Goal: Information Seeking & Learning: Get advice/opinions

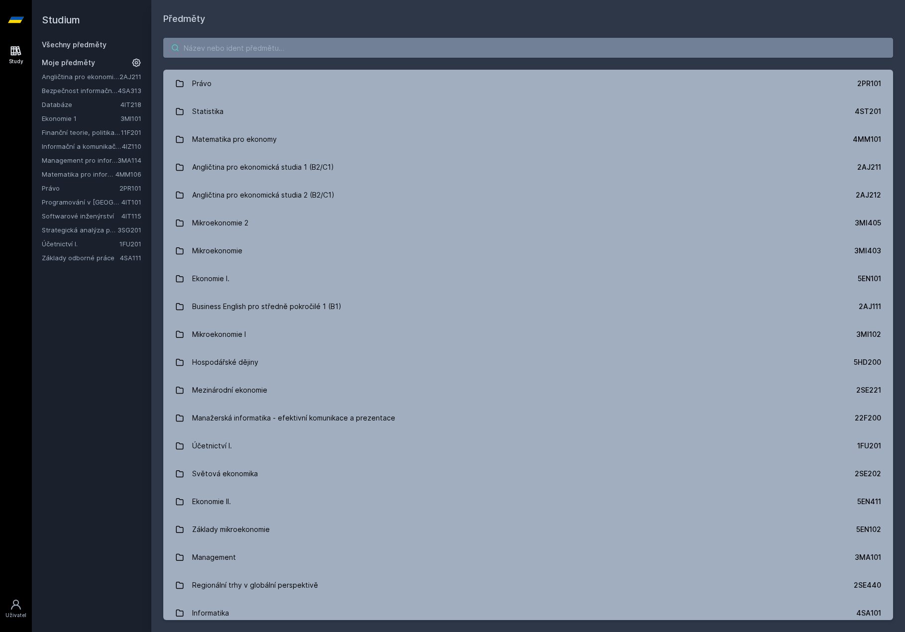
click at [248, 56] on input "search" at bounding box center [528, 48] width 730 height 20
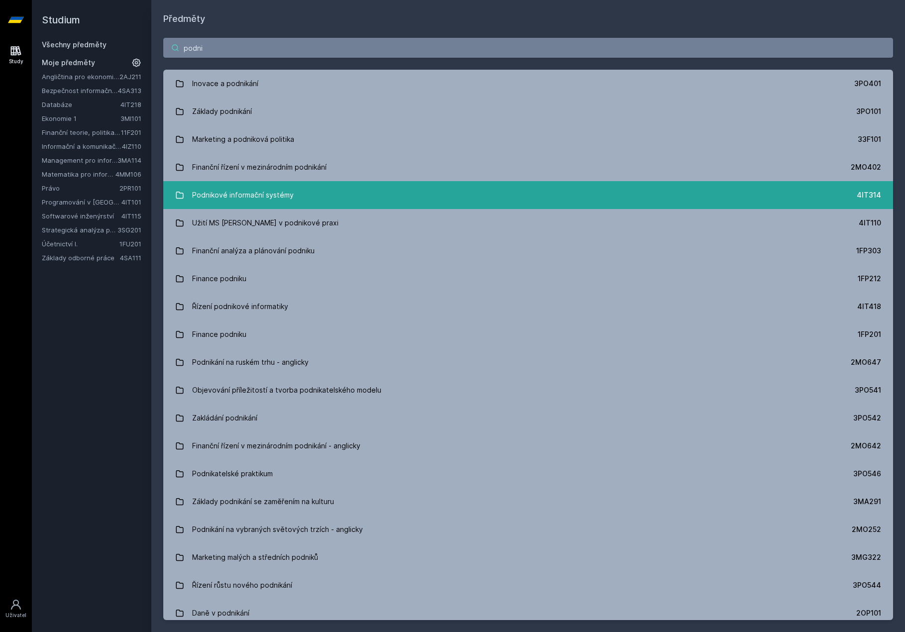
type input "podni"
click at [256, 185] on div "Podnikové informační systémy" at bounding box center [243, 195] width 102 height 20
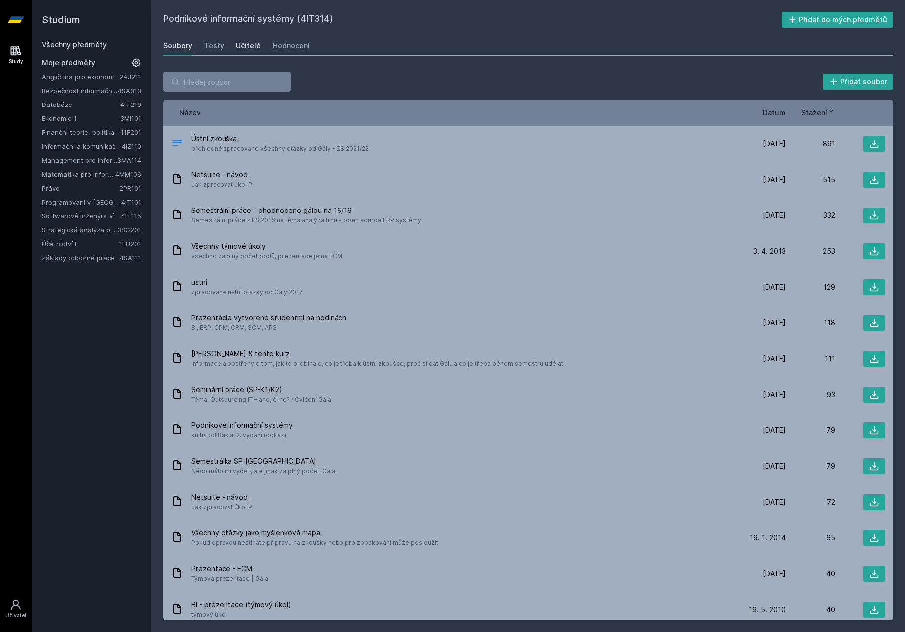
click at [247, 48] on div "Učitelé" at bounding box center [248, 46] width 25 height 10
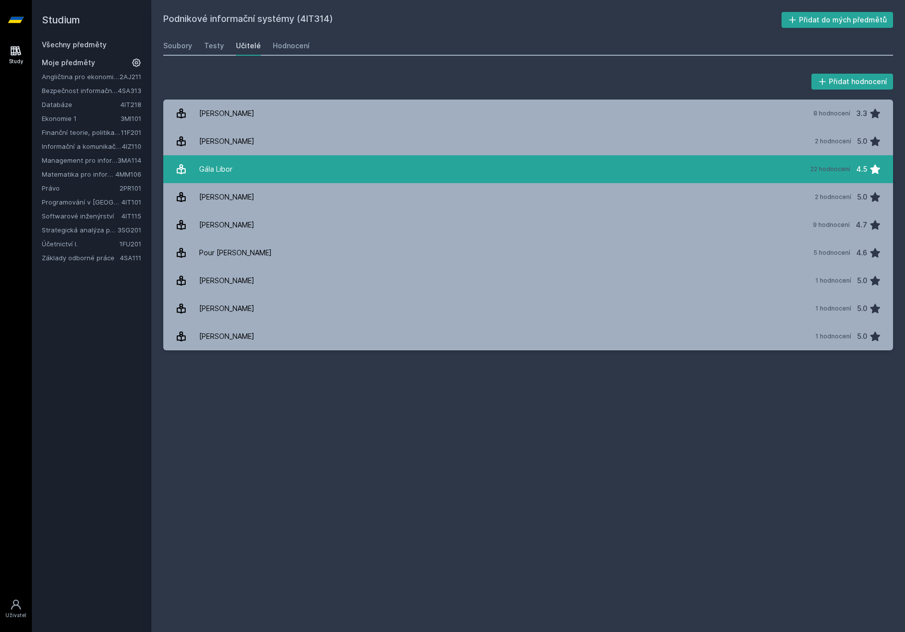
click at [234, 173] on link "Gála Libor 22 hodnocení 4.5" at bounding box center [528, 169] width 730 height 28
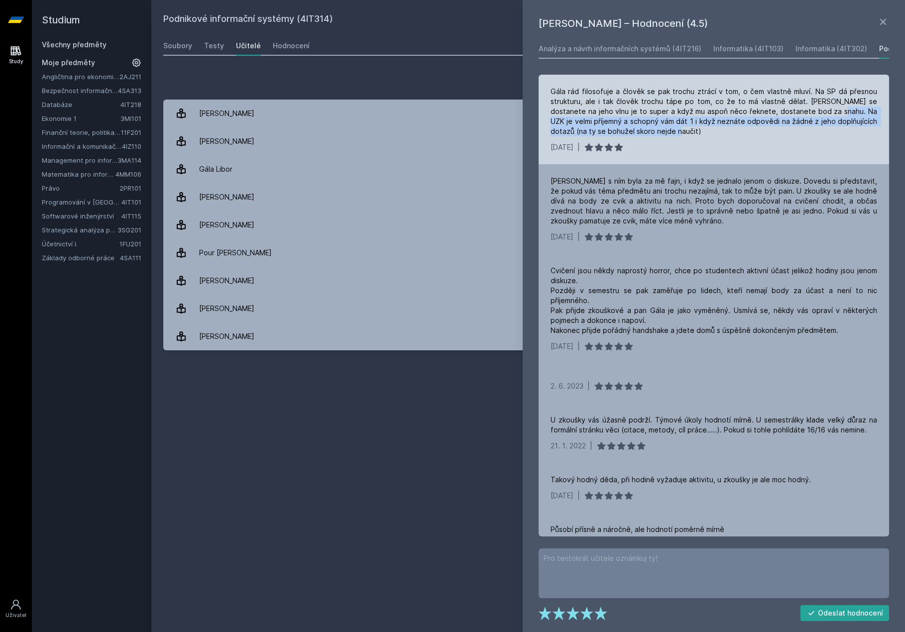
drag, startPoint x: 823, startPoint y: 112, endPoint x: 766, endPoint y: 132, distance: 60.0
click at [766, 132] on div "Gála rád filosofuje a člověk se pak trochu ztrácí v tom, o čem vlastně mluví. N…" at bounding box center [714, 112] width 327 height 50
click at [773, 146] on div "[DATE] |" at bounding box center [714, 147] width 327 height 10
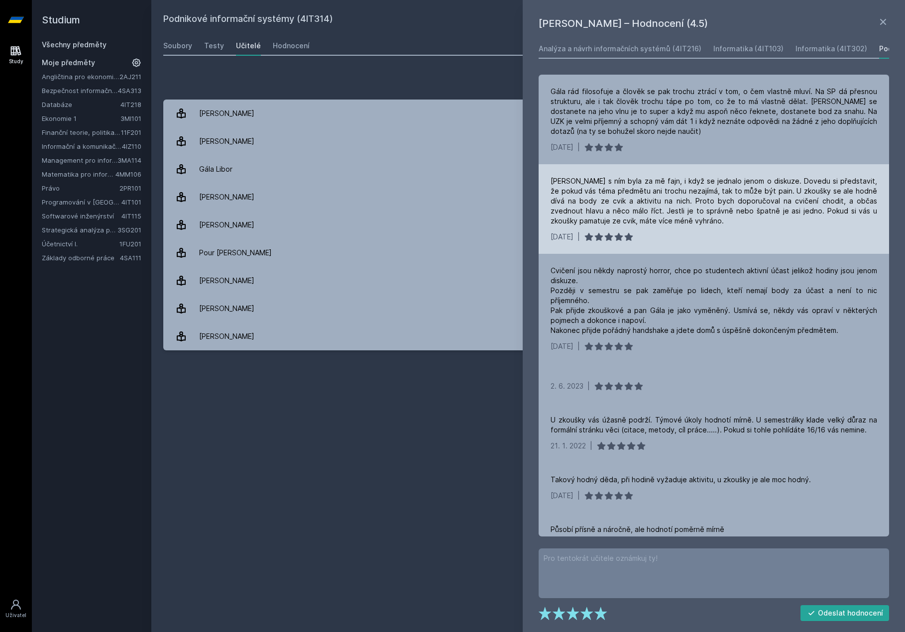
click at [781, 171] on div "[PERSON_NAME] s ním byla za mě fajn, i když se jednalo jenom o diskuze. Dovedu …" at bounding box center [714, 209] width 351 height 90
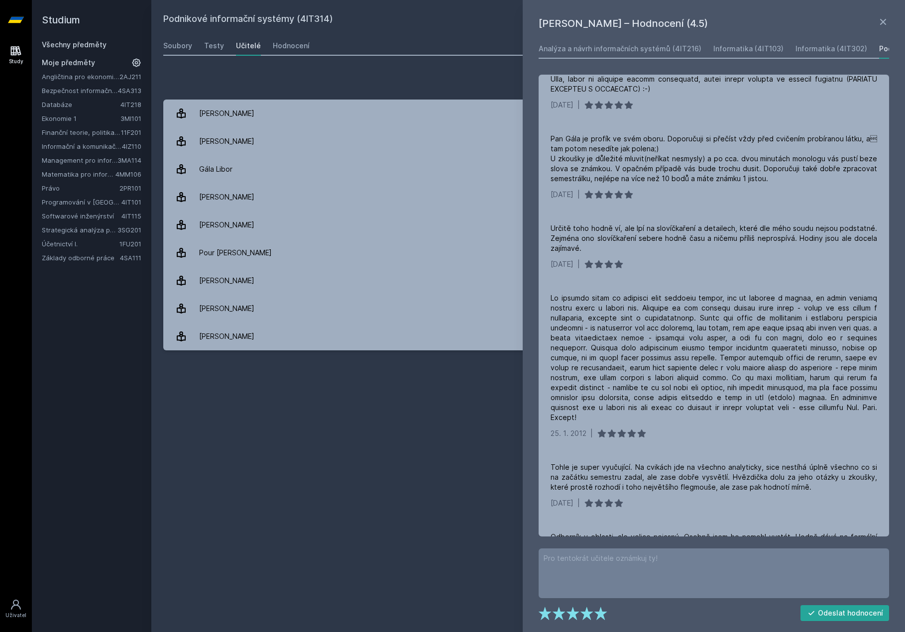
scroll to position [1351, 0]
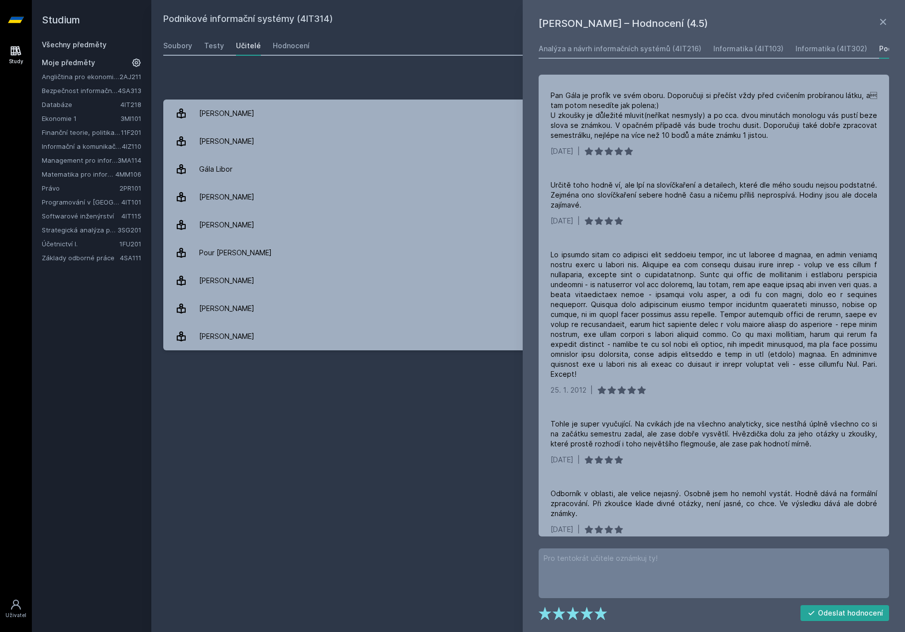
click at [425, 71] on div "Přidat hodnocení [PERSON_NAME] – Hodnocení (4.5) Analýza a návrh informačních s…" at bounding box center [528, 211] width 754 height 303
click at [292, 44] on div "Hodnocení" at bounding box center [291, 46] width 37 height 10
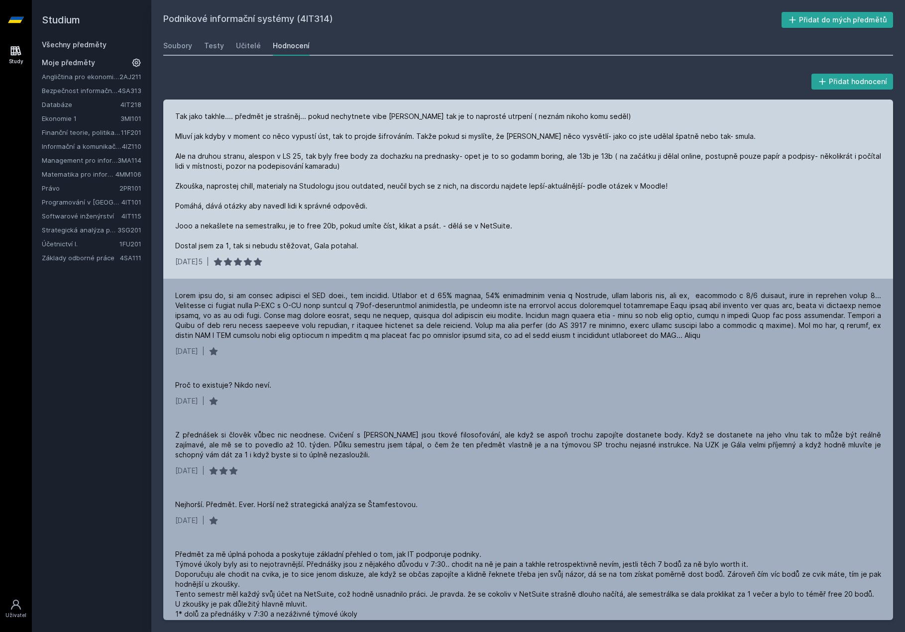
click at [271, 117] on div "Tak jako takhle.... předmět je strašněj... pokud nechytnete vibe [PERSON_NAME] …" at bounding box center [528, 181] width 706 height 139
click at [403, 129] on div "Tak jako takhle.... předmět je strašněj... pokud nechytnete vibe [PERSON_NAME] …" at bounding box center [528, 181] width 706 height 139
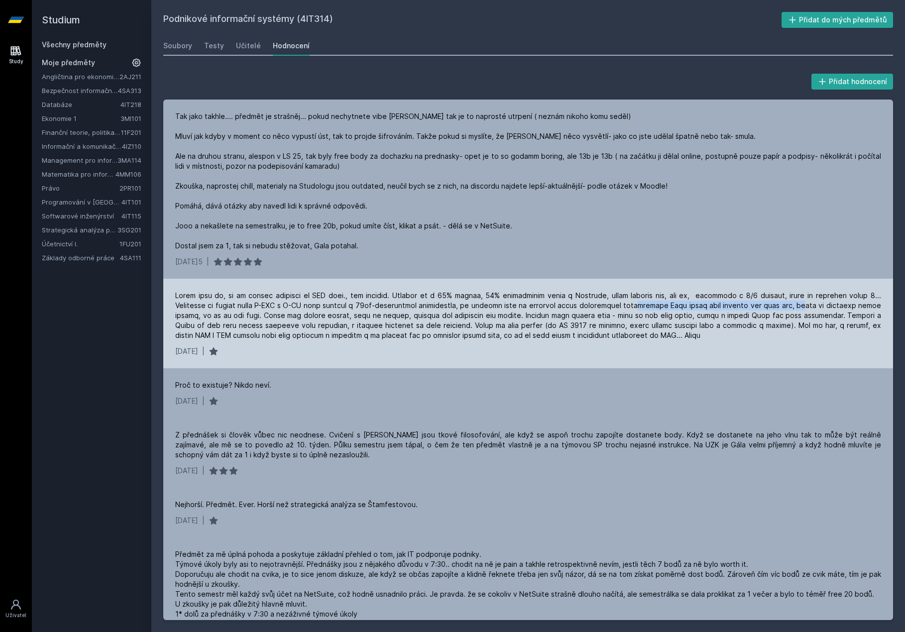
drag, startPoint x: 592, startPoint y: 308, endPoint x: 751, endPoint y: 309, distance: 159.4
click at [751, 309] on div at bounding box center [528, 316] width 706 height 50
click at [766, 309] on div at bounding box center [528, 316] width 706 height 50
drag, startPoint x: 302, startPoint y: 314, endPoint x: 454, endPoint y: 315, distance: 152.4
click at [454, 315] on div at bounding box center [528, 316] width 706 height 50
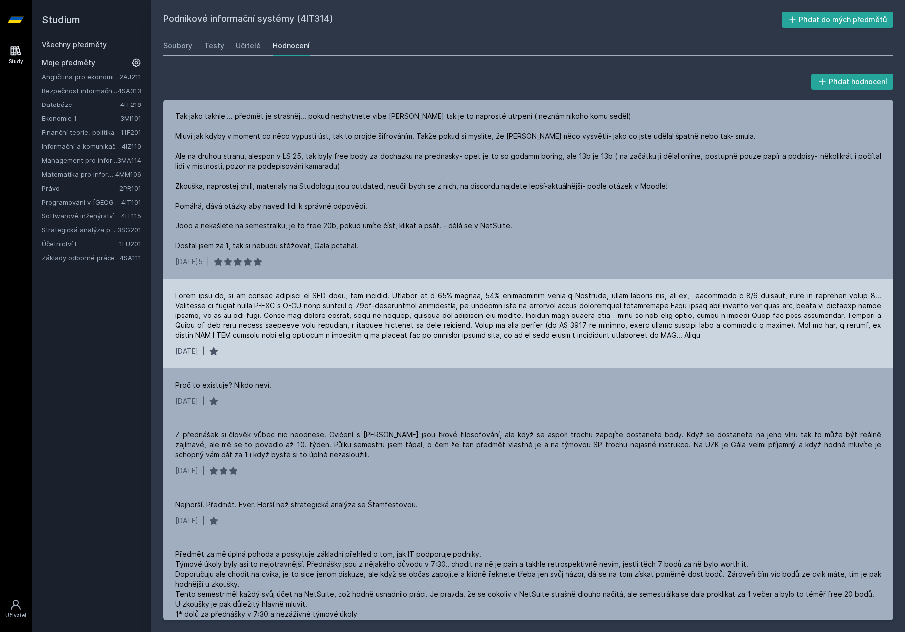
click at [475, 323] on div at bounding box center [528, 316] width 706 height 50
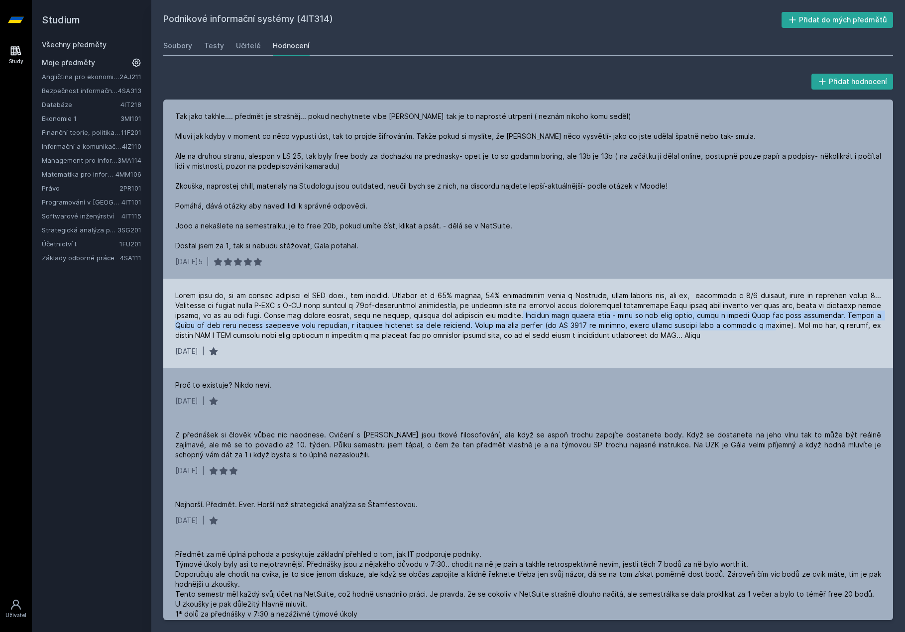
drag, startPoint x: 451, startPoint y: 313, endPoint x: 707, endPoint y: 332, distance: 256.7
click at [699, 330] on div at bounding box center [528, 316] width 706 height 50
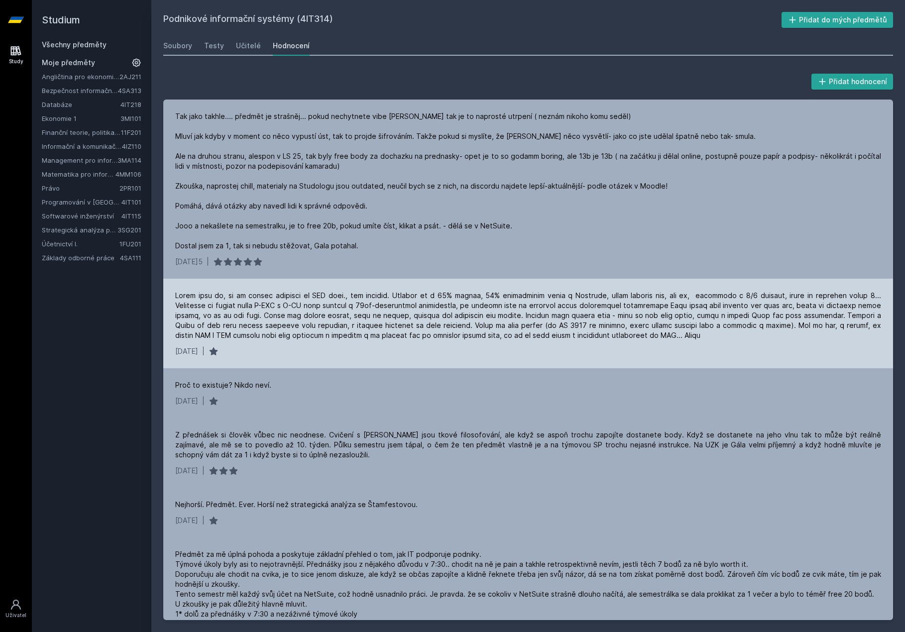
click at [604, 334] on div at bounding box center [528, 316] width 706 height 50
drag, startPoint x: 393, startPoint y: 339, endPoint x: 603, endPoint y: 341, distance: 210.2
click at [603, 341] on div "[DATE]5 |" at bounding box center [528, 324] width 730 height 90
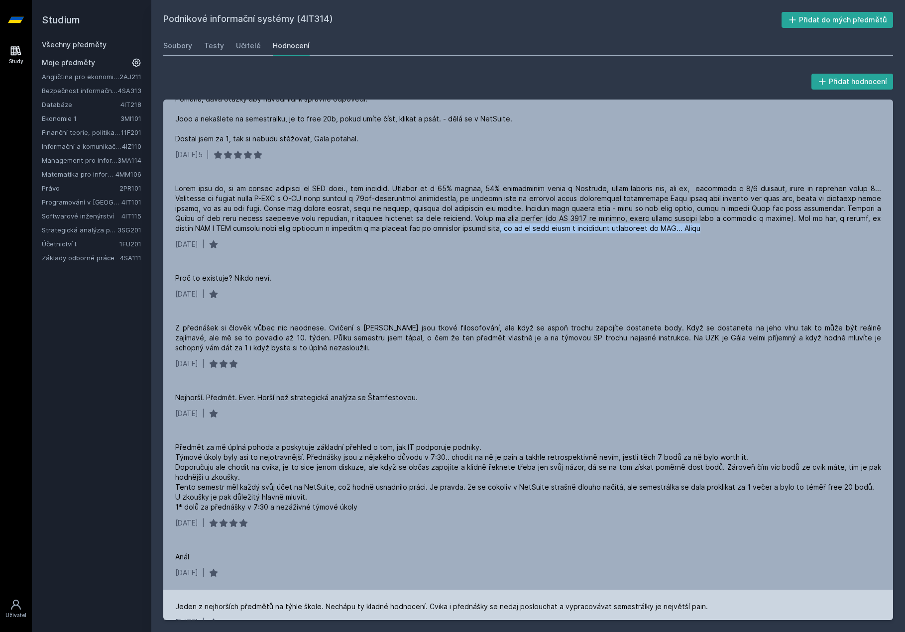
scroll to position [105, 0]
